Goal: Navigation & Orientation: Find specific page/section

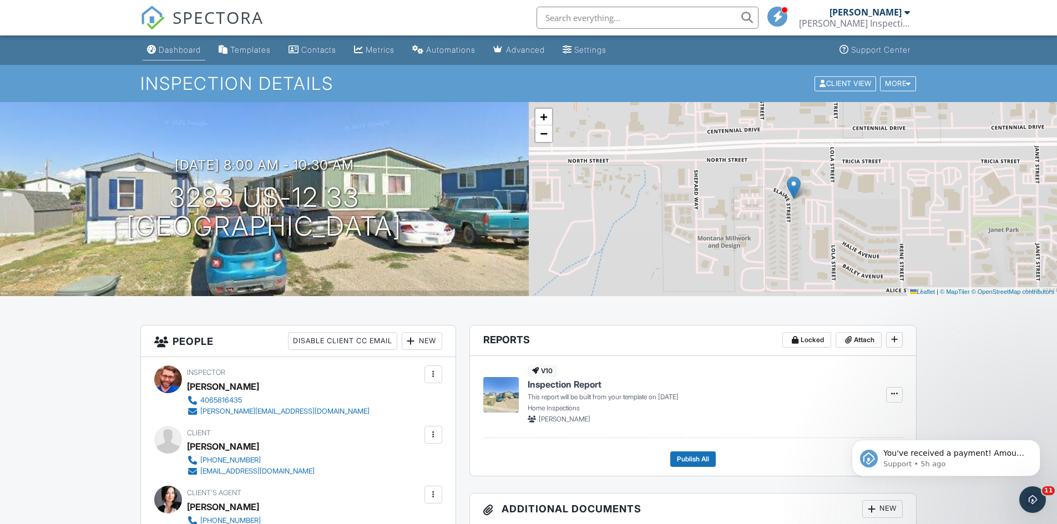
click at [188, 46] on div "Dashboard" at bounding box center [180, 49] width 42 height 9
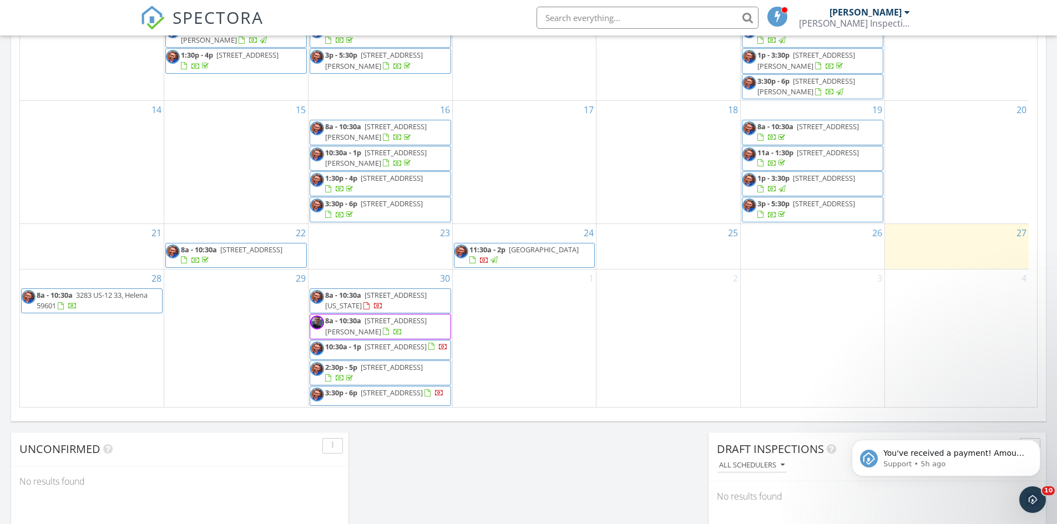
scroll to position [102, 0]
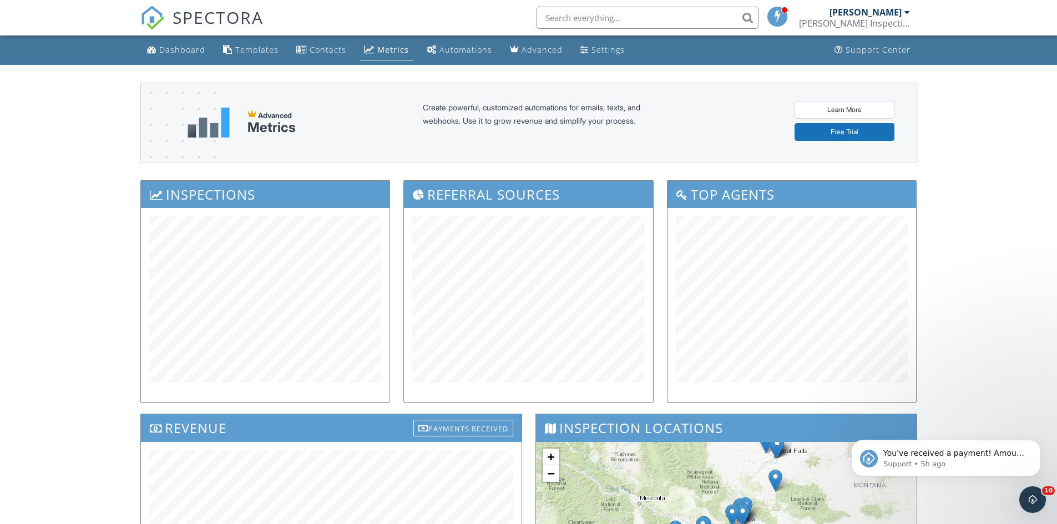
click at [379, 43] on link "Metrics" at bounding box center [386, 50] width 54 height 21
